Goal: Task Accomplishment & Management: Manage account settings

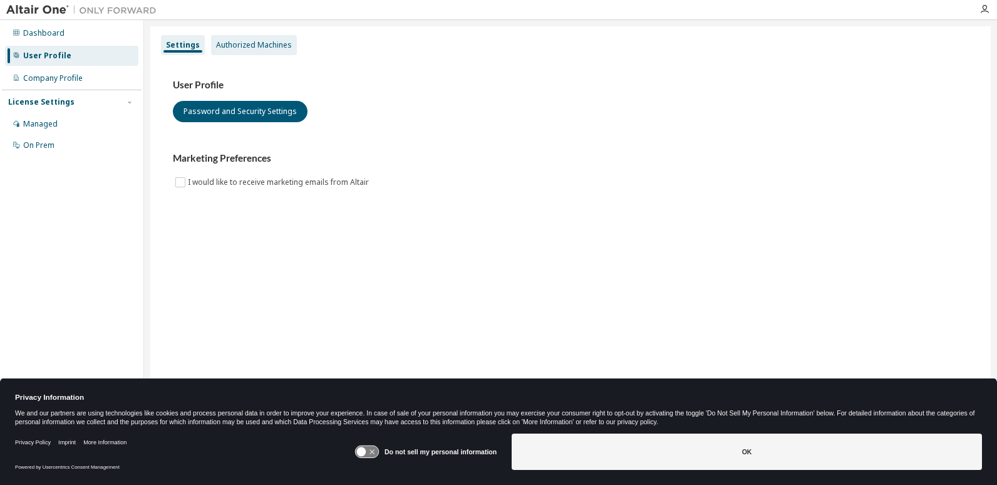
click at [224, 48] on div "Authorized Machines" at bounding box center [254, 45] width 76 height 10
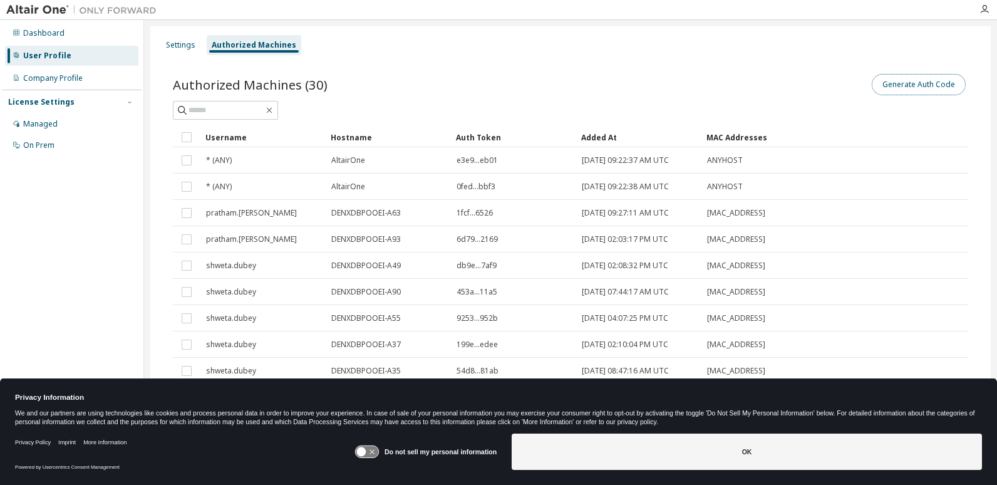
click at [924, 88] on button "Generate Auth Code" at bounding box center [919, 84] width 94 height 21
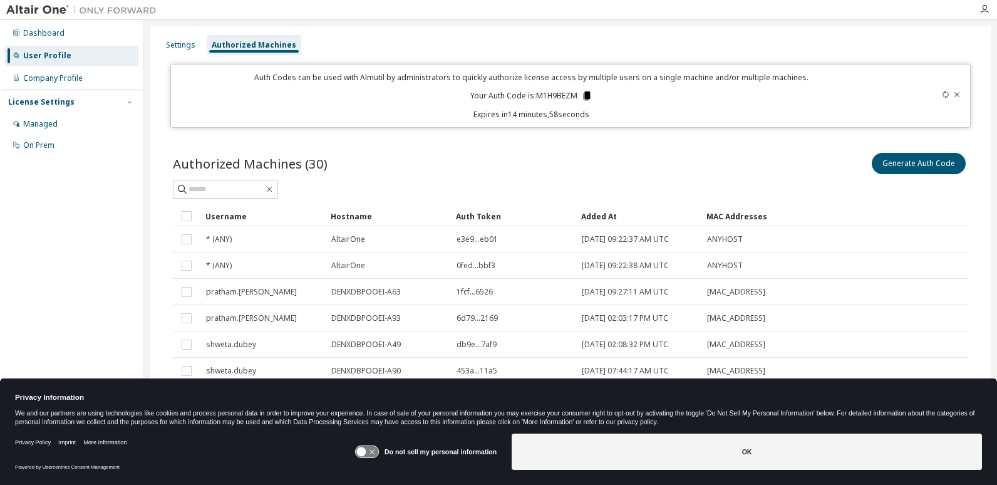
click at [585, 96] on icon at bounding box center [586, 95] width 7 height 9
click at [605, 148] on div "Authorized Machines (30) Generate Auth Code Clear Load Save Save As Field Opera…" at bounding box center [571, 341] width 826 height 412
click at [588, 95] on icon at bounding box center [586, 95] width 7 height 9
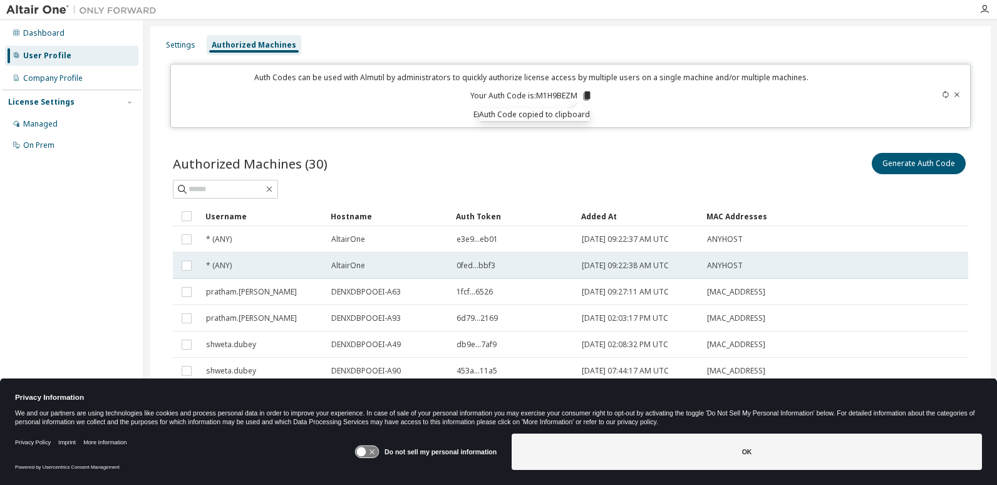
click at [903, 273] on tr "* (ANY) AltairOne 0fed...bbf3 [DATE] 09:22:38 AM UTC ANYHOST" at bounding box center [571, 265] width 796 height 26
